Goal: Task Accomplishment & Management: Manage account settings

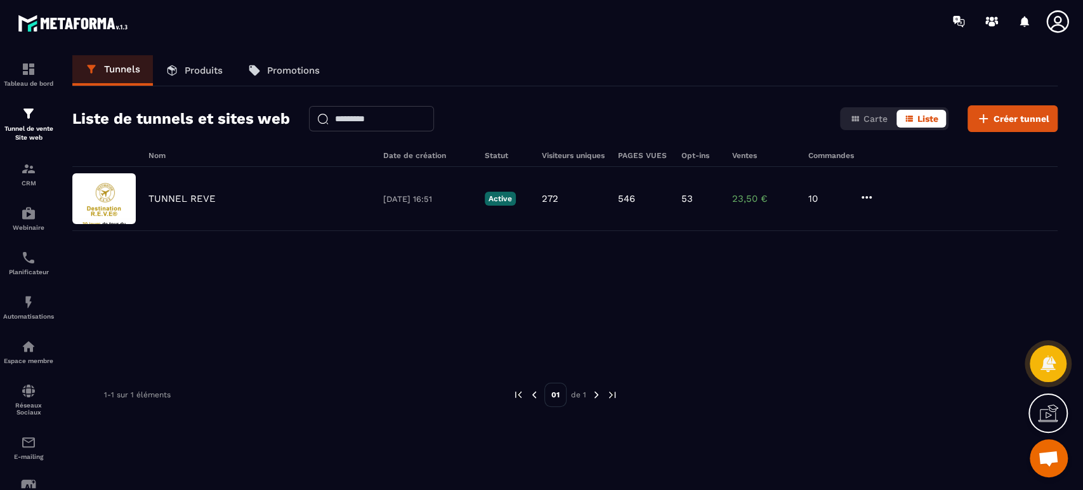
scroll to position [533, 0]
click at [26, 125] on p "Tunnel de vente Site web" at bounding box center [28, 133] width 51 height 18
click at [0, 0] on img at bounding box center [0, 0] width 0 height 0
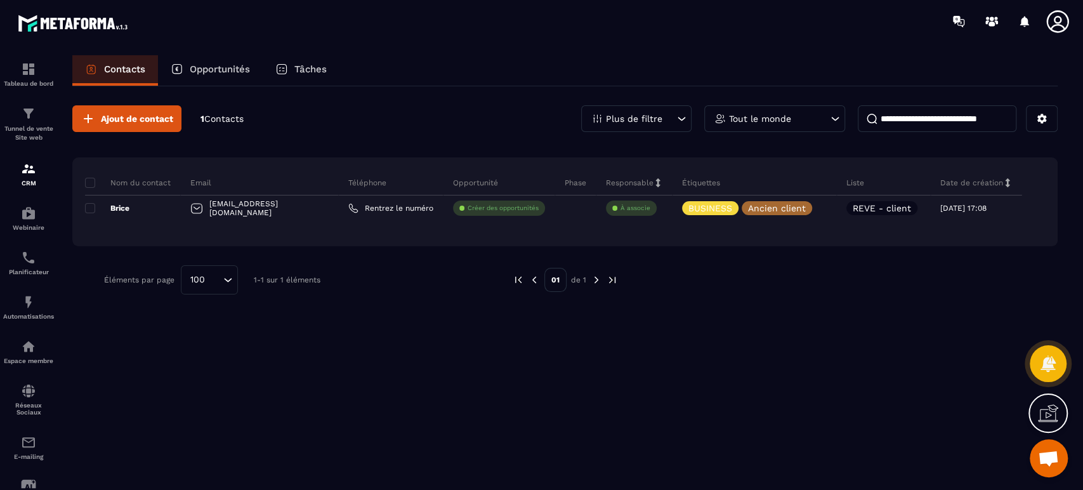
click at [821, 206] on icon at bounding box center [822, 208] width 8 height 8
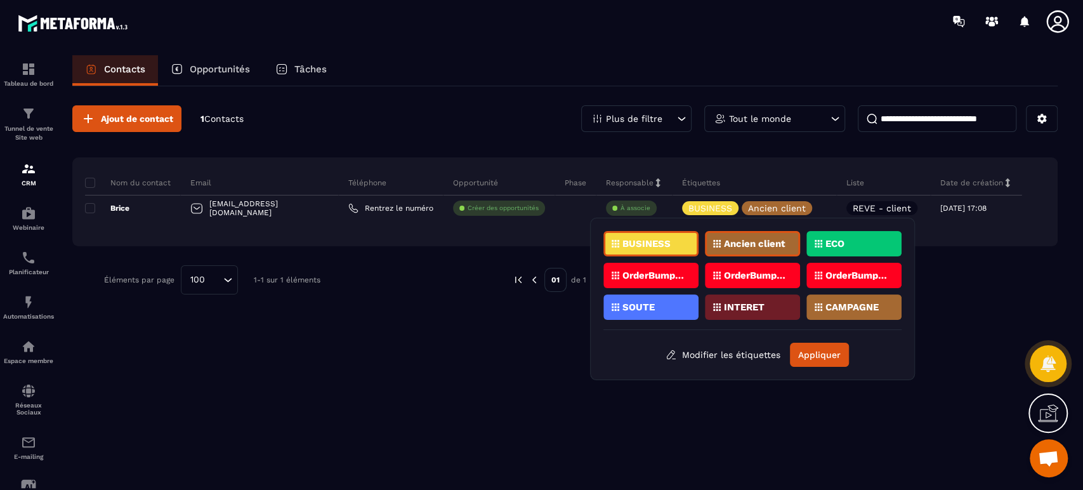
click at [860, 417] on div "Ajout de contact 1 Contacts Plus de filtre Tout le monde Nom du contact Email T…" at bounding box center [564, 287] width 985 height 402
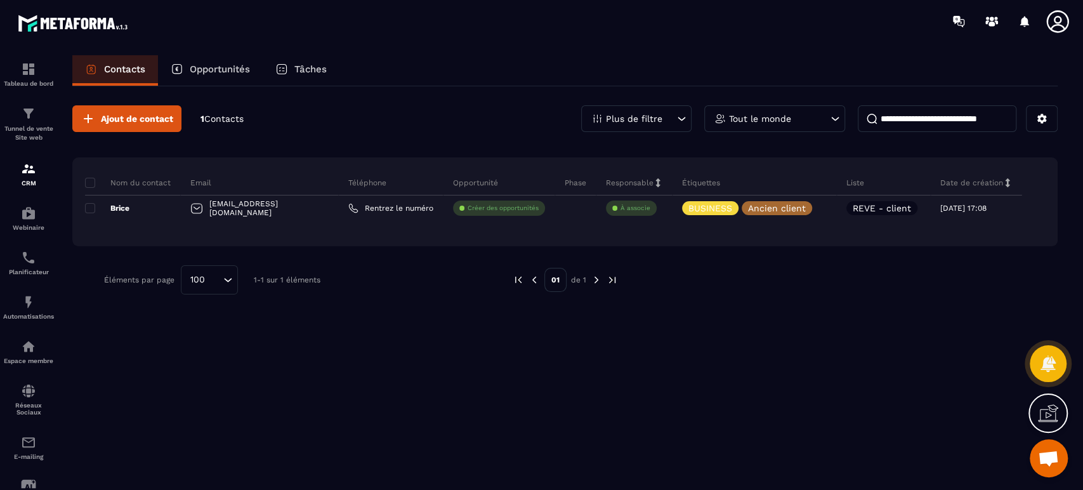
click at [0, 0] on icon at bounding box center [0, 0] width 0 height 0
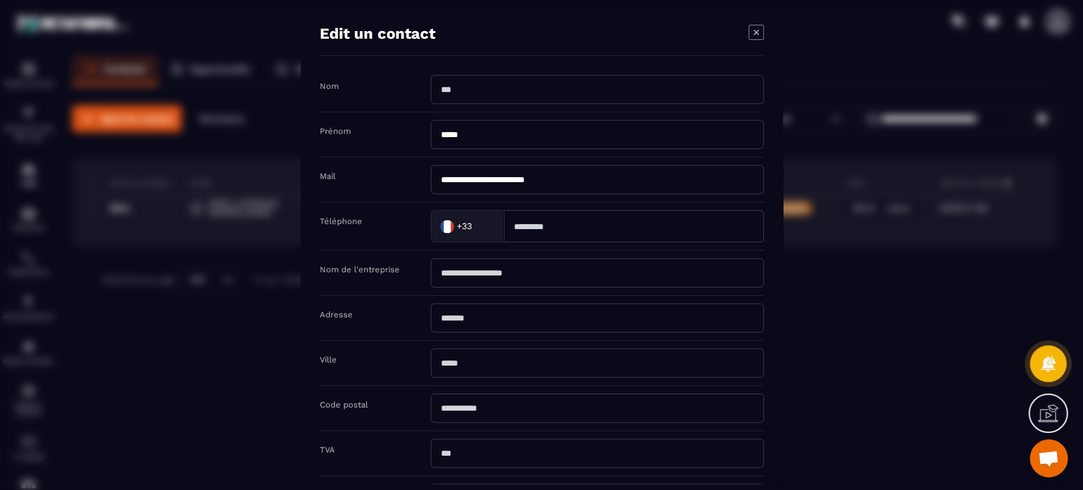
click at [753, 34] on icon "Modal window" at bounding box center [756, 32] width 15 height 15
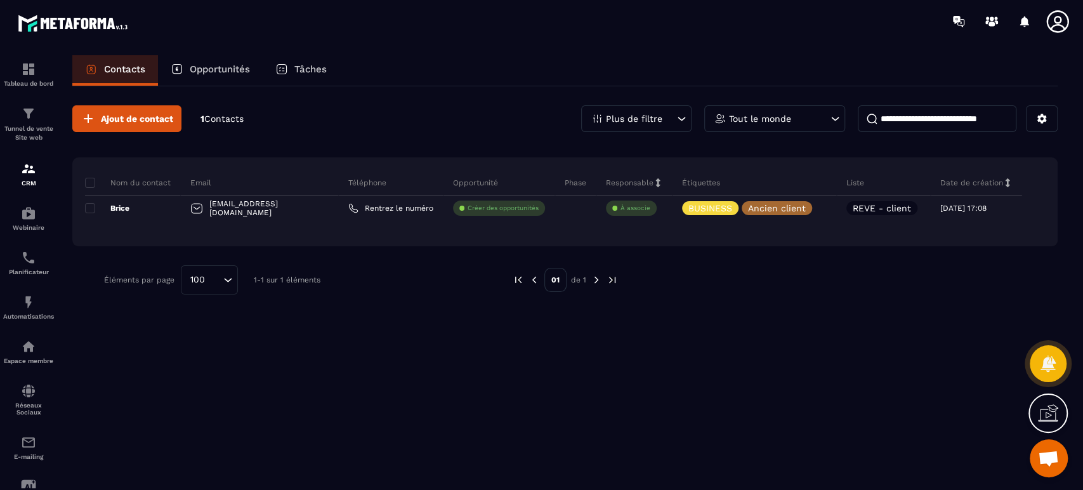
click at [1044, 121] on icon at bounding box center [1041, 118] width 11 height 11
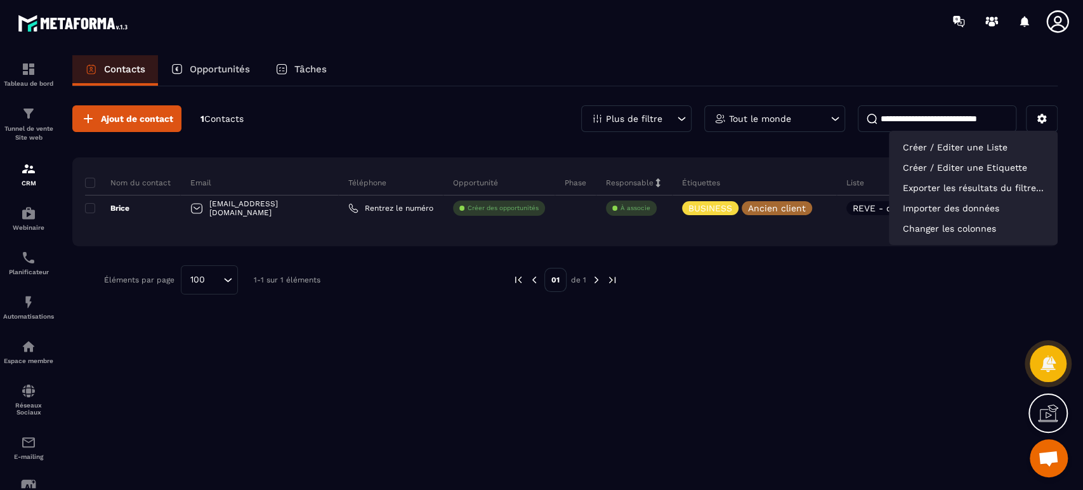
click at [997, 166] on p "Créer / Editer une Etiquette" at bounding box center [973, 167] width 156 height 20
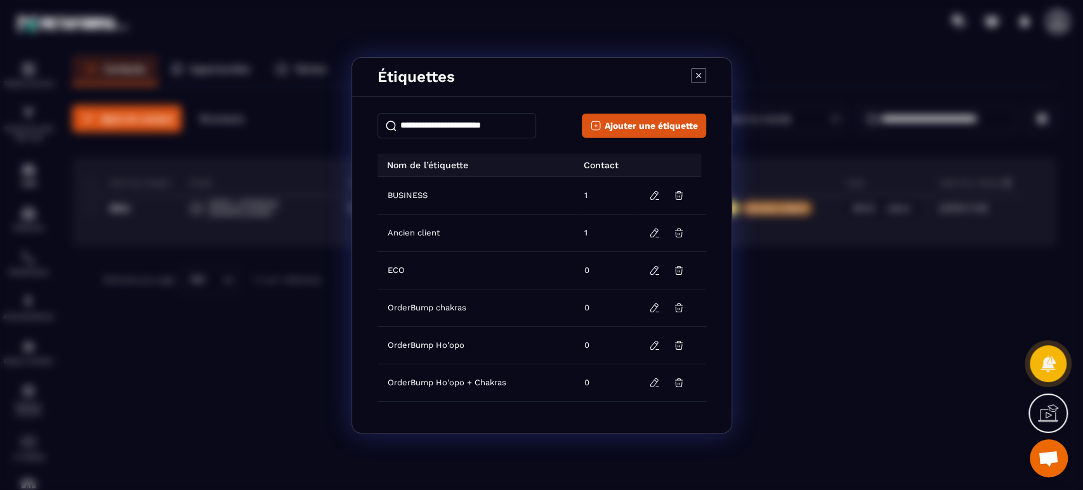
click at [649, 197] on icon "Modal window" at bounding box center [654, 195] width 11 height 11
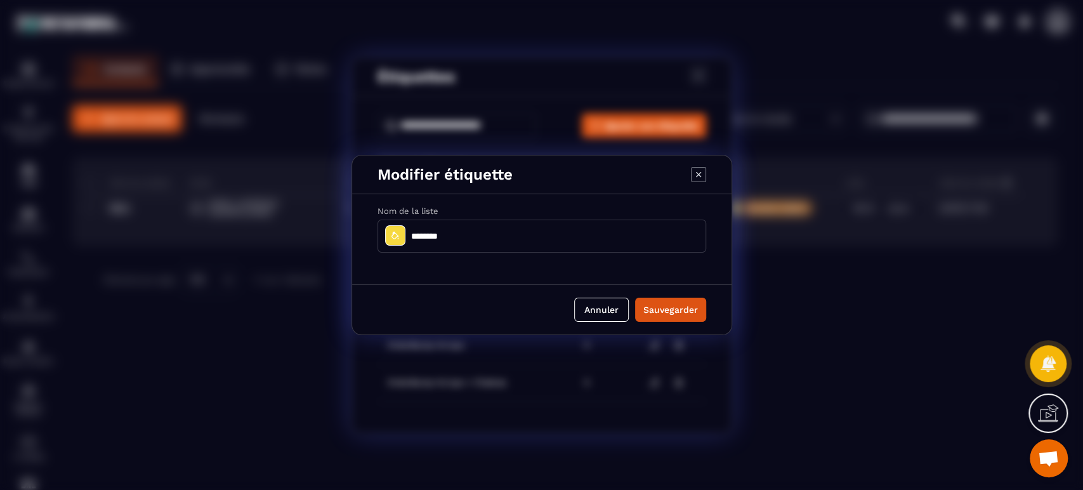
click at [596, 308] on button "Annuler" at bounding box center [601, 310] width 55 height 24
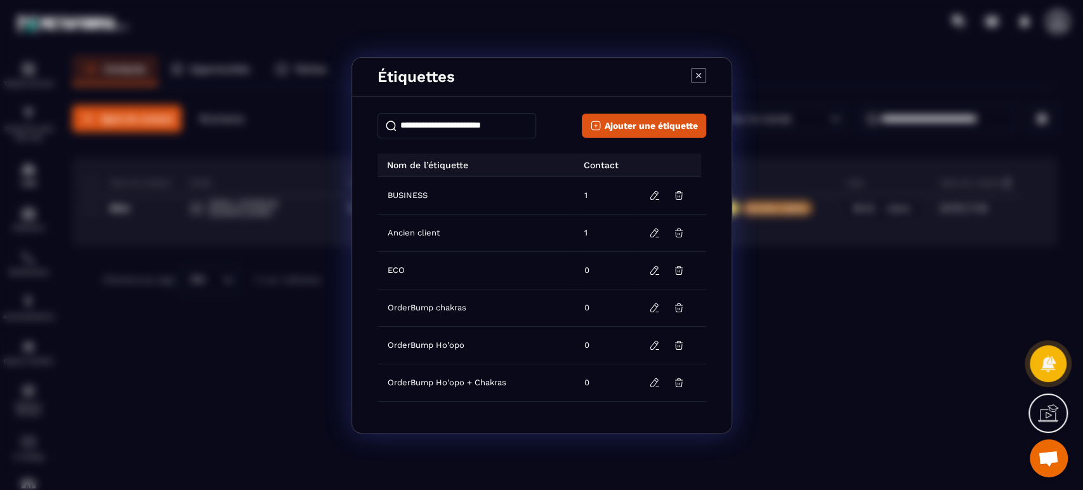
click at [650, 379] on icon "Modal window" at bounding box center [654, 382] width 11 height 11
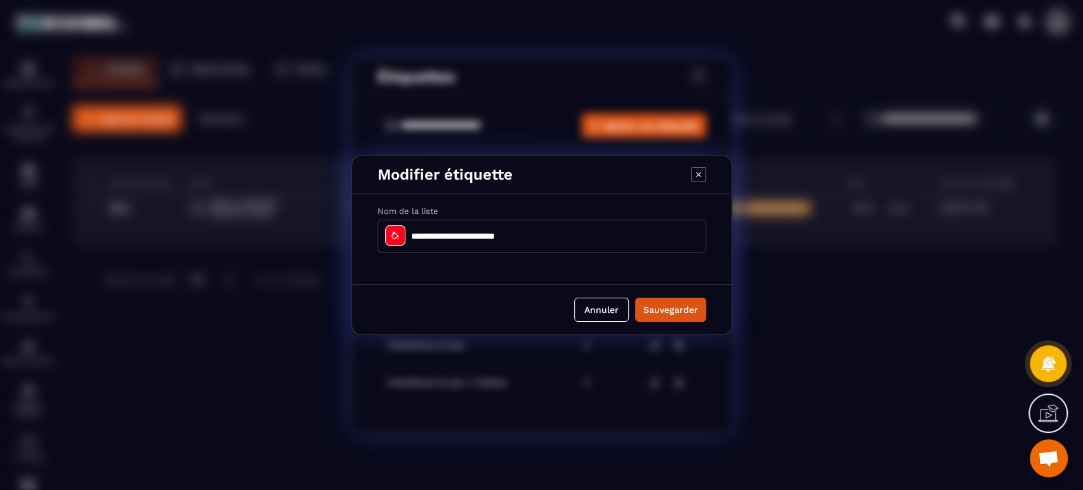
click at [395, 241] on div "Modal window" at bounding box center [395, 235] width 20 height 20
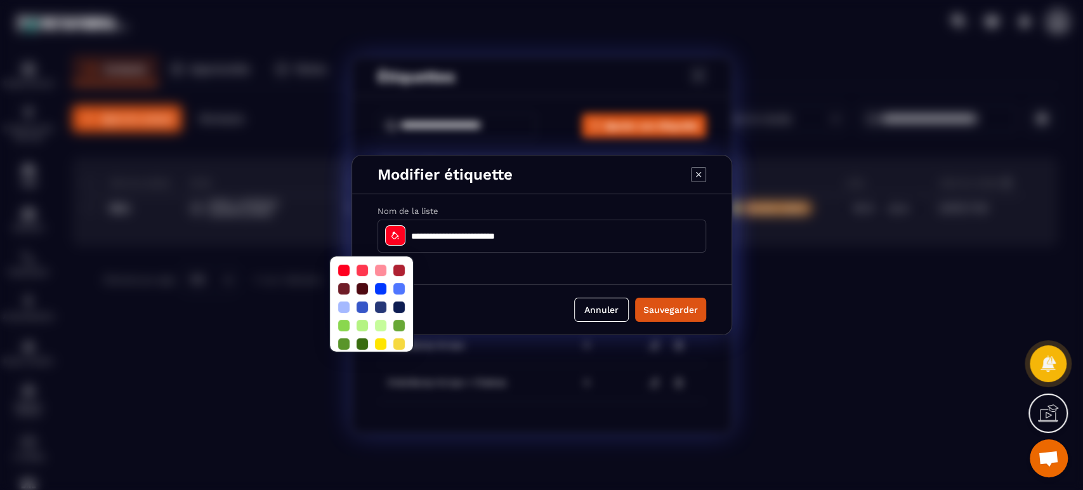
click at [402, 287] on div at bounding box center [398, 288] width 11 height 11
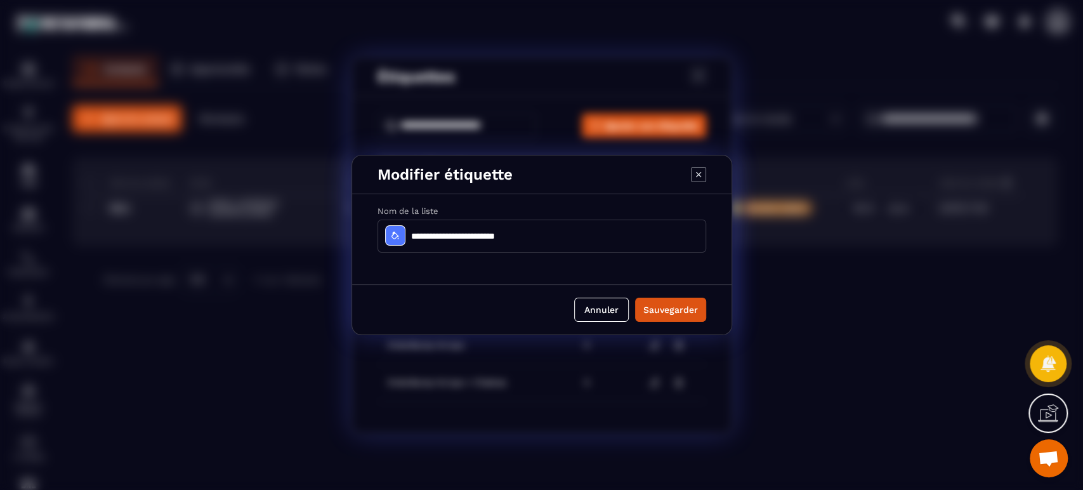
click at [670, 303] on button "Sauvegarder" at bounding box center [670, 310] width 71 height 24
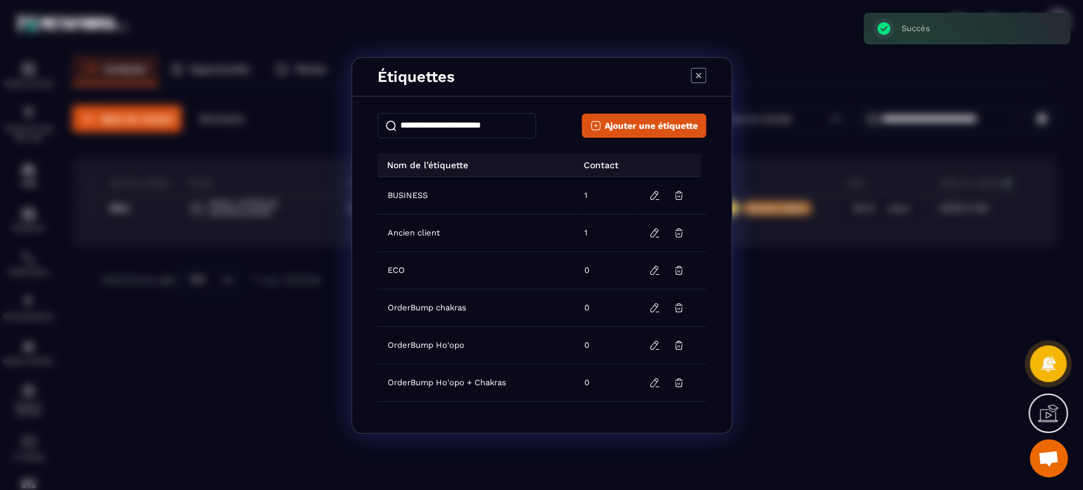
click at [649, 340] on icon "Modal window" at bounding box center [654, 344] width 11 height 11
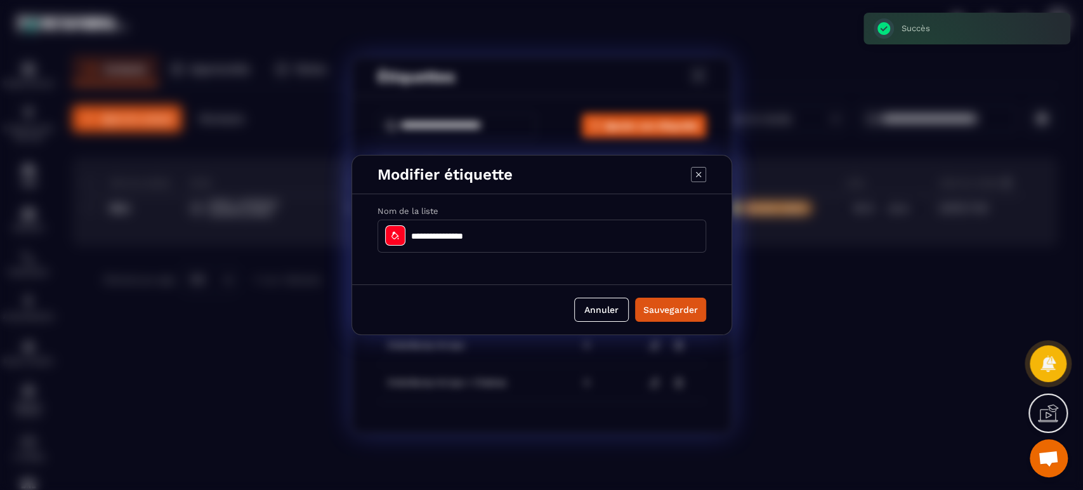
click at [395, 232] on icon "Modal window" at bounding box center [395, 235] width 10 height 10
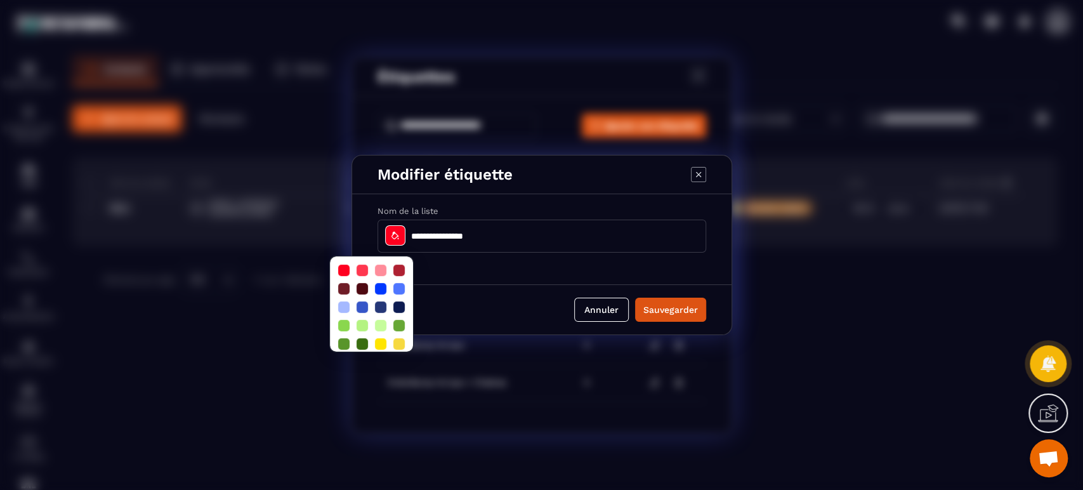
click at [360, 307] on div at bounding box center [362, 306] width 11 height 11
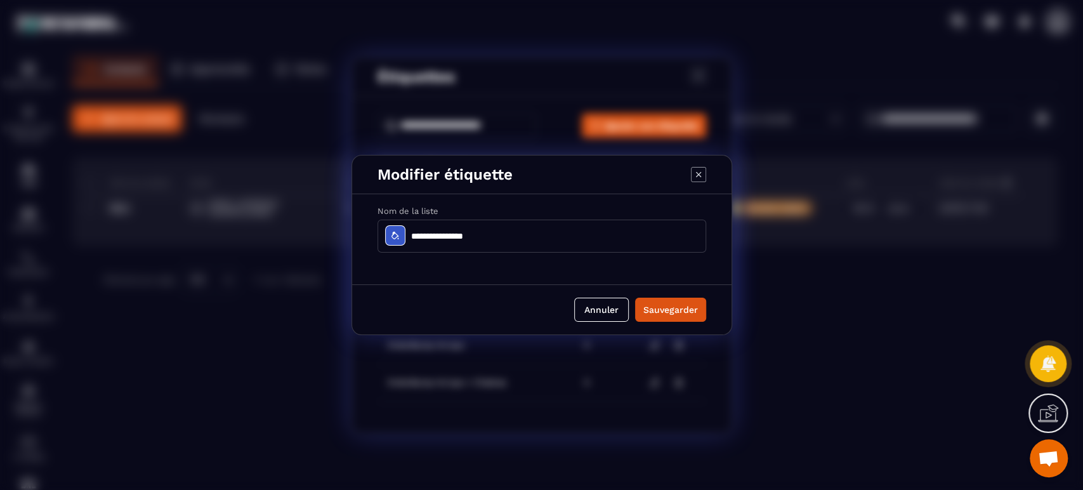
click at [660, 308] on button "Sauvegarder" at bounding box center [670, 310] width 71 height 24
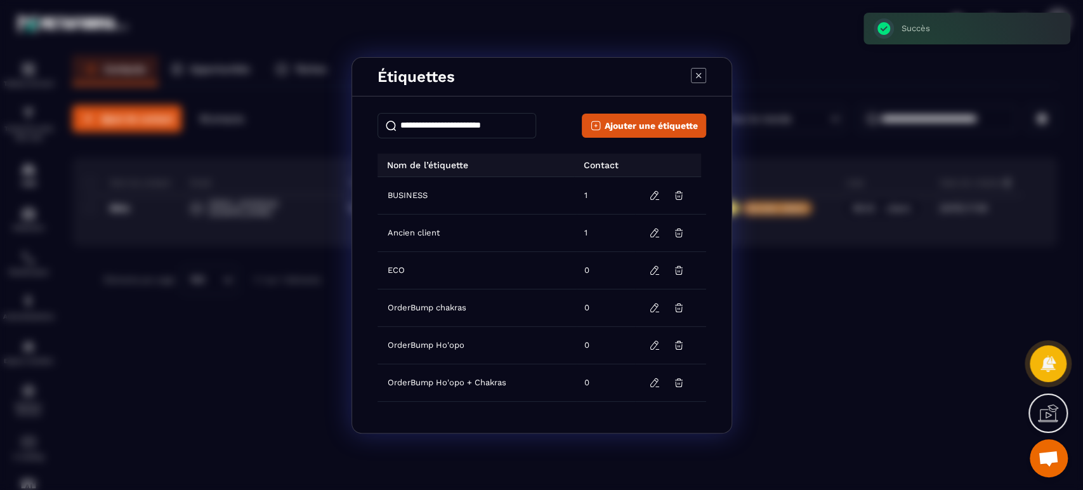
click at [648, 299] on button "Modal window" at bounding box center [655, 308] width 24 height 18
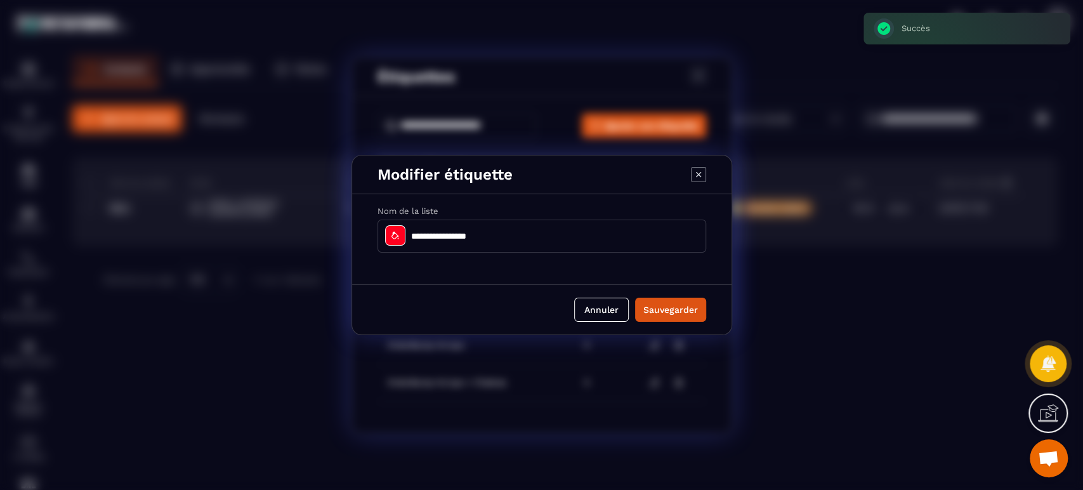
click at [402, 235] on div "Modal window" at bounding box center [395, 235] width 20 height 20
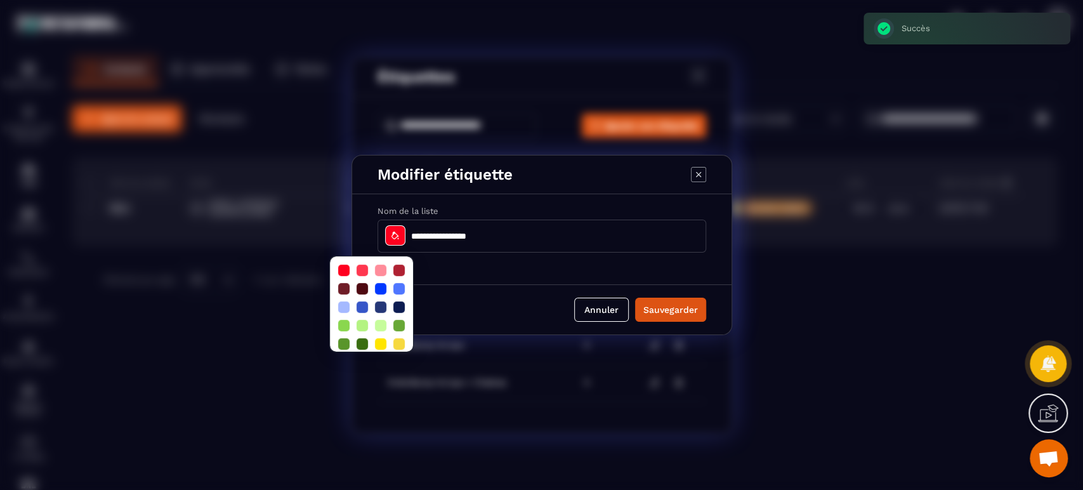
click at [348, 303] on div at bounding box center [343, 306] width 11 height 11
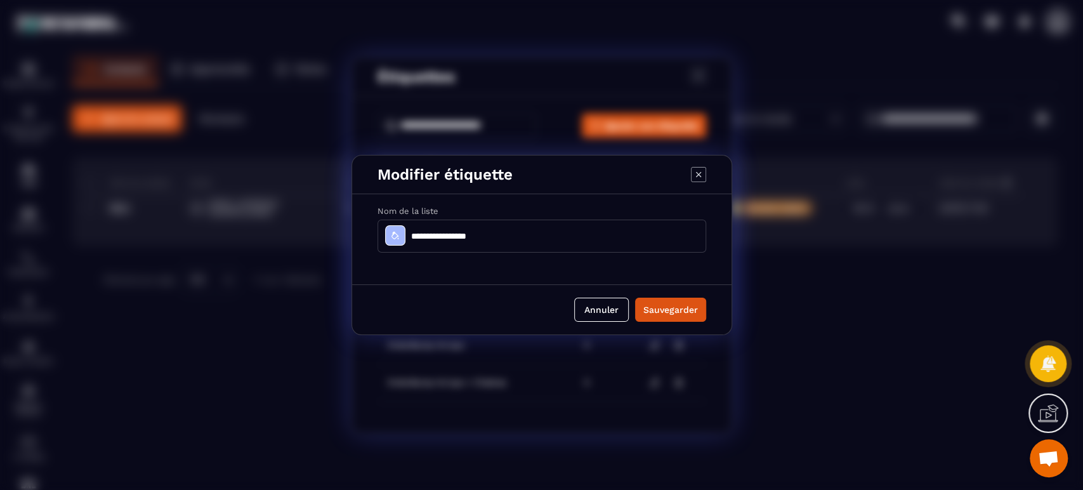
click at [665, 311] on button "Sauvegarder" at bounding box center [670, 310] width 71 height 24
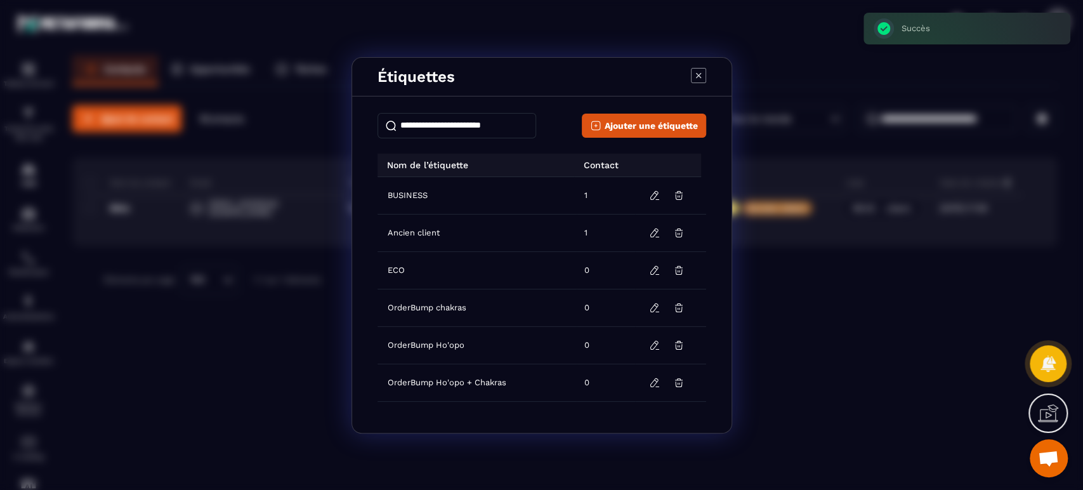
click at [700, 77] on icon "Modal window" at bounding box center [698, 75] width 15 height 15
